Goal: Task Accomplishment & Management: Manage account settings

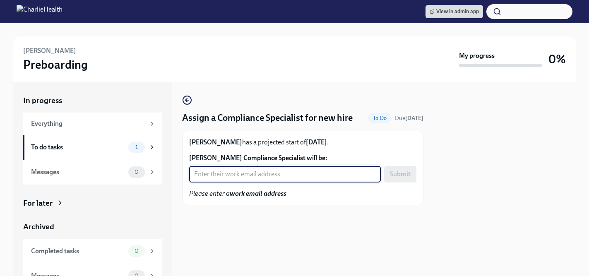
click at [259, 174] on input "Melany Chavez Arias's Compliance Specialist will be:" at bounding box center [285, 174] width 192 height 17
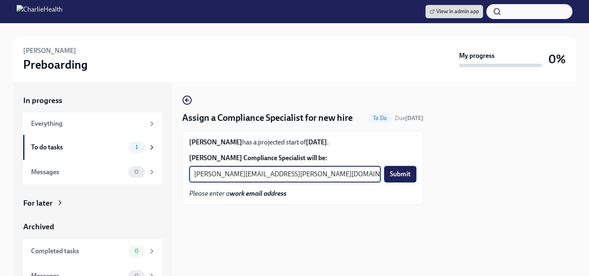
type input "tyler.pieper@charliehealth.com"
click at [401, 176] on span "Submit" at bounding box center [400, 174] width 21 height 8
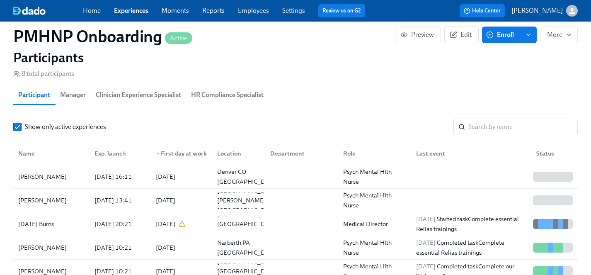
scroll to position [0, 3400]
click at [123, 11] on link "Experiences" at bounding box center [131, 11] width 34 height 8
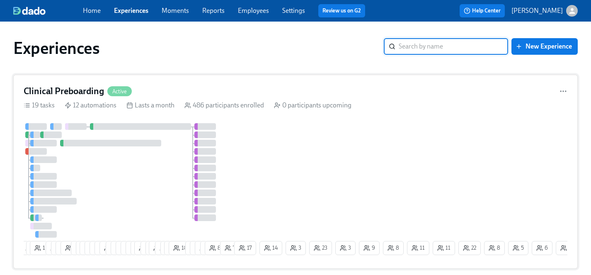
click at [152, 181] on div at bounding box center [128, 180] width 209 height 114
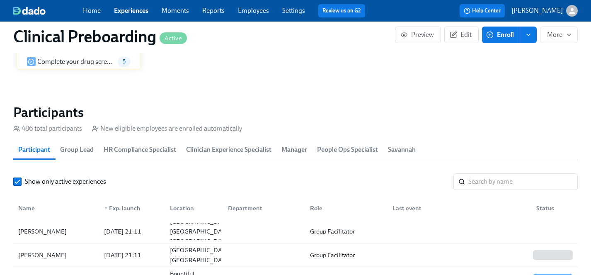
scroll to position [847, 0]
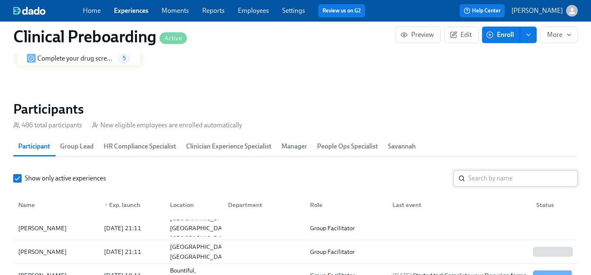
click at [501, 178] on input "search" at bounding box center [522, 178] width 109 height 17
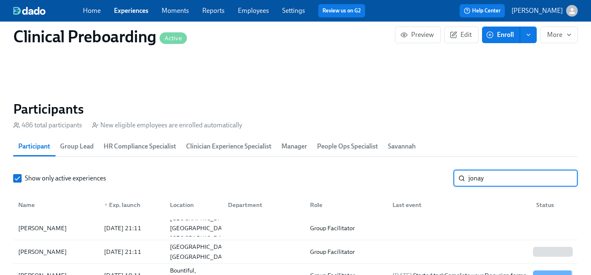
scroll to position [0, 10686]
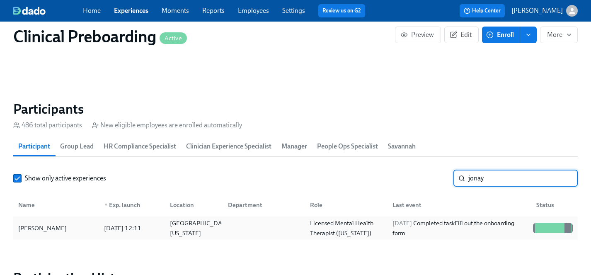
click at [36, 227] on div "Jonay Boylan" at bounding box center [42, 228] width 55 height 10
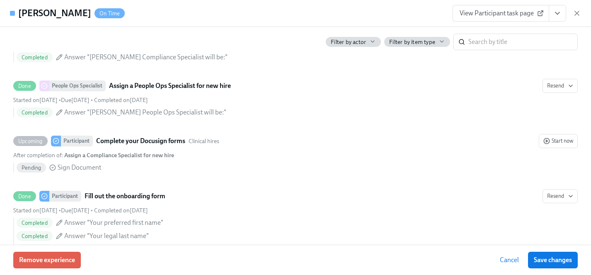
scroll to position [474, 0]
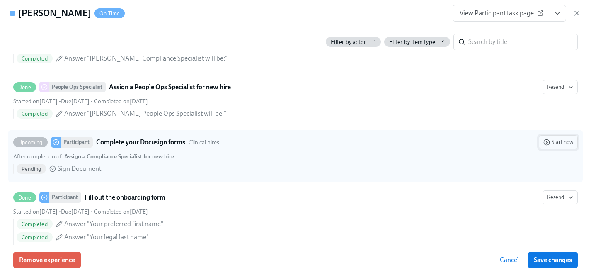
click at [561, 138] on span "Start now" at bounding box center [558, 142] width 30 height 8
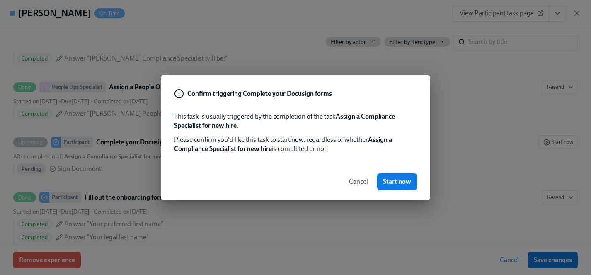
click at [399, 183] on span "Start now" at bounding box center [397, 181] width 28 height 8
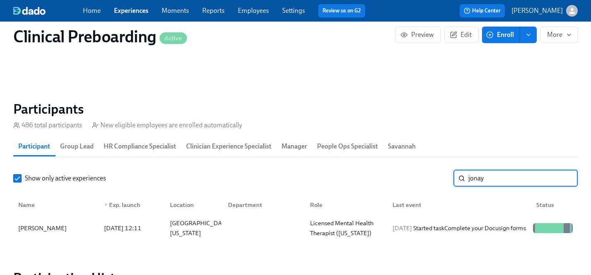
drag, startPoint x: 504, startPoint y: 175, endPoint x: 405, endPoint y: 174, distance: 99.0
click at [405, 174] on div "Show only active experiences jonay ​" at bounding box center [295, 178] width 564 height 17
type input "florent"
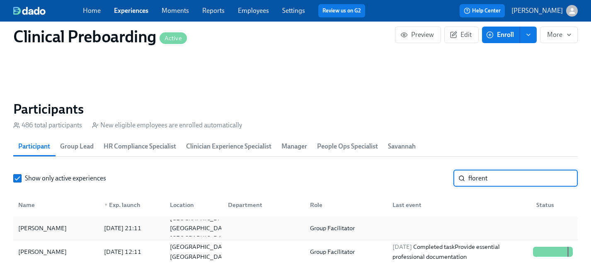
click at [36, 227] on div "Kristina Florent" at bounding box center [42, 228] width 55 height 10
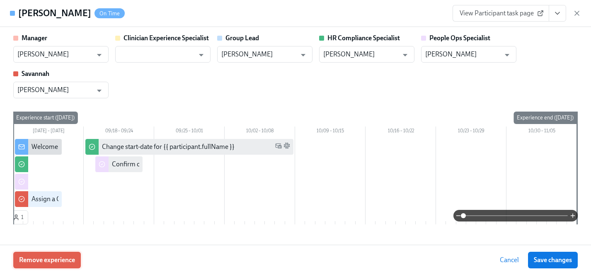
click at [53, 261] on span "Remove experience" at bounding box center [47, 260] width 56 height 8
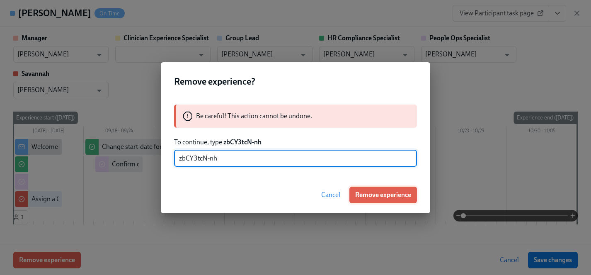
type input "zbCY3tcN-nh"
click at [373, 195] on span "Remove experience" at bounding box center [383, 195] width 56 height 8
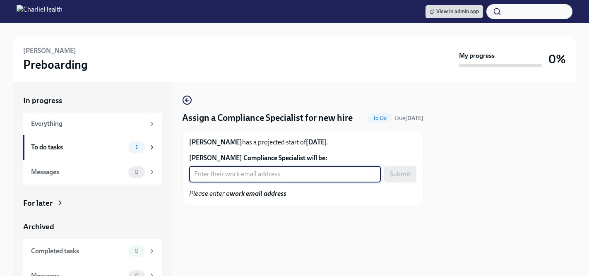
click at [223, 171] on input "[PERSON_NAME] Compliance Specialist will be:" at bounding box center [285, 174] width 192 height 17
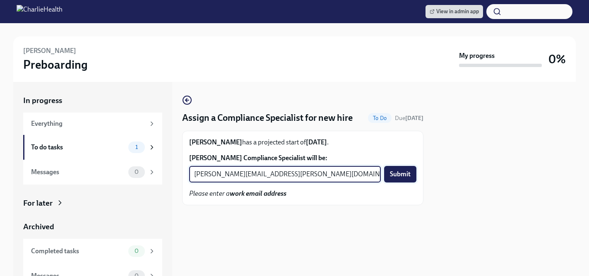
type input "[PERSON_NAME][EMAIL_ADDRESS][PERSON_NAME][DOMAIN_NAME]"
click at [398, 177] on span "Submit" at bounding box center [400, 174] width 21 height 8
